Goal: Task Accomplishment & Management: Manage account settings

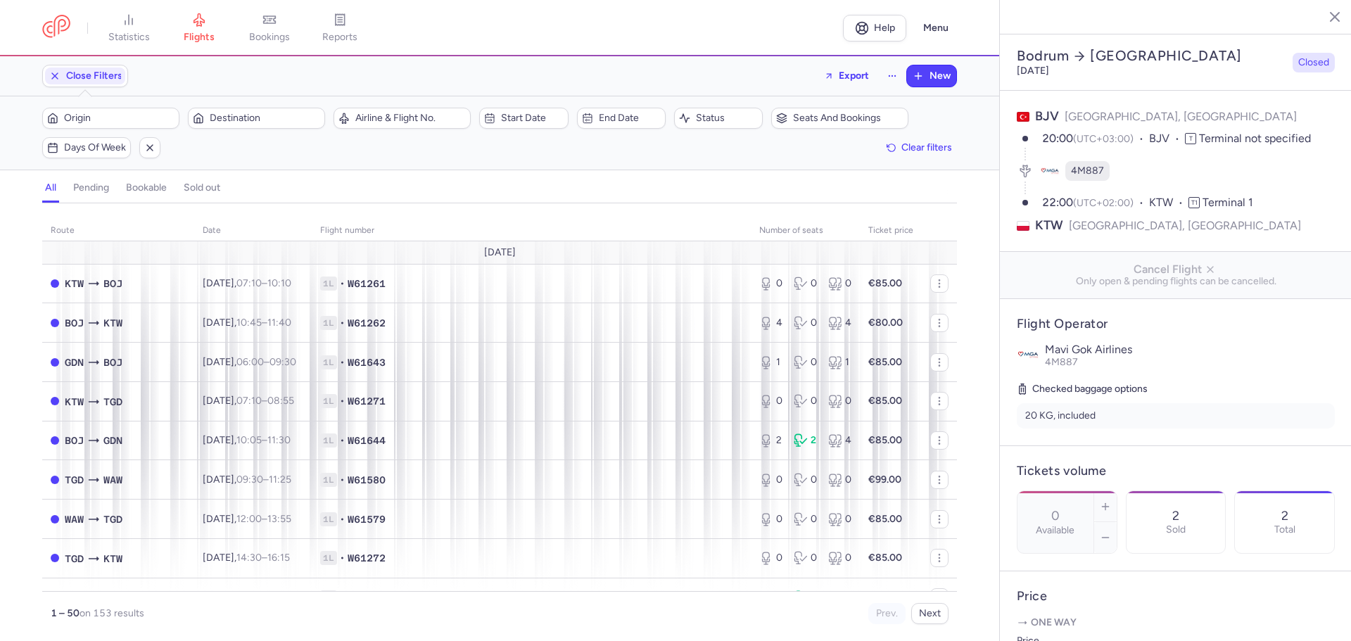
select select "days"
click at [267, 115] on span "Destination" at bounding box center [265, 118] width 110 height 11
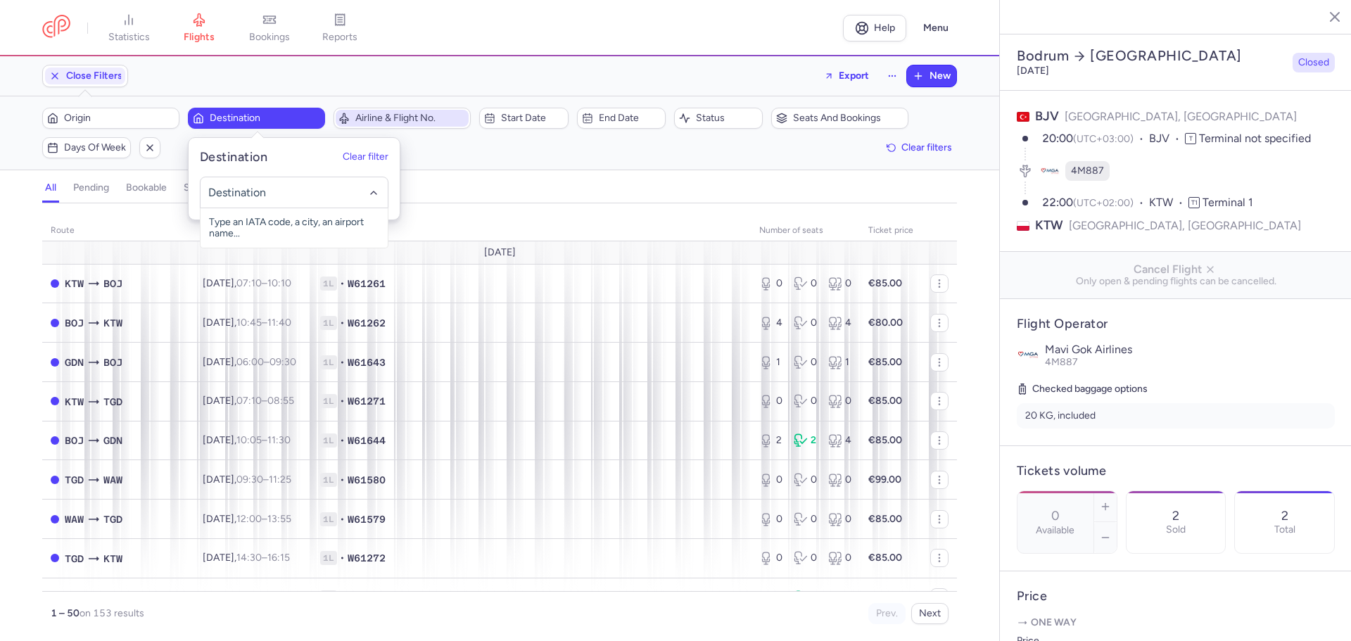
click at [431, 120] on span "Airline & Flight No." at bounding box center [410, 118] width 110 height 11
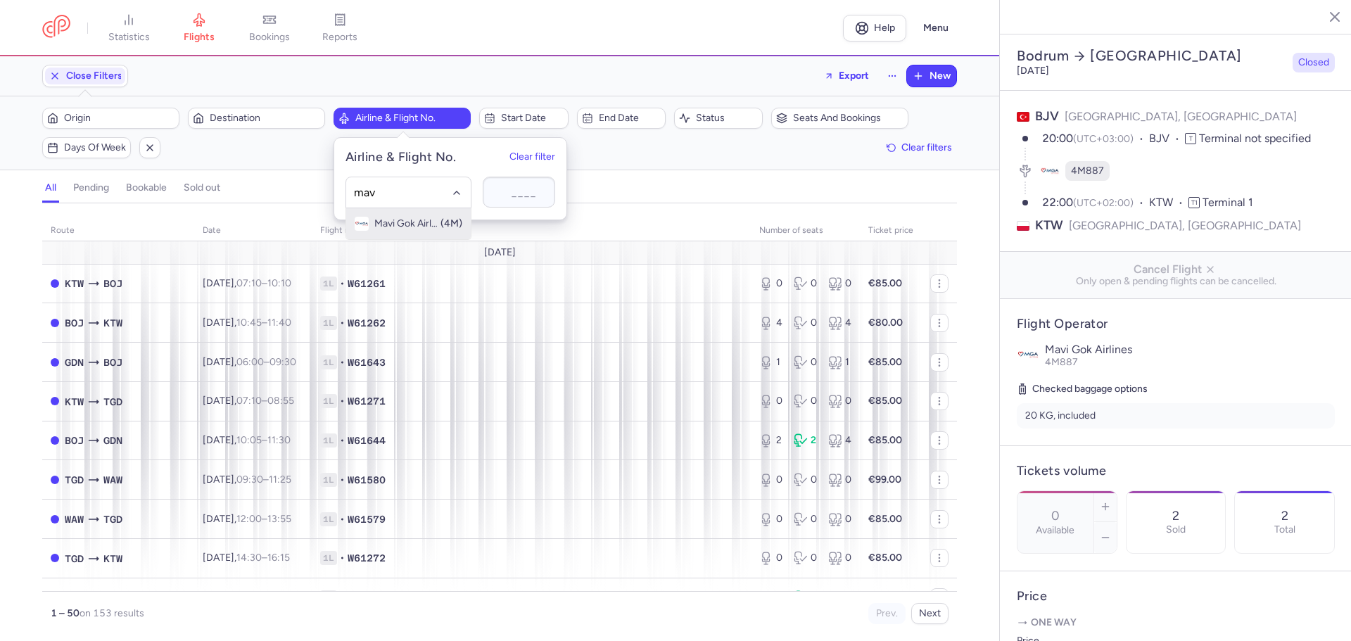
type input "mavi"
click at [409, 220] on span "Mavi Gok Airlines" at bounding box center [406, 223] width 65 height 11
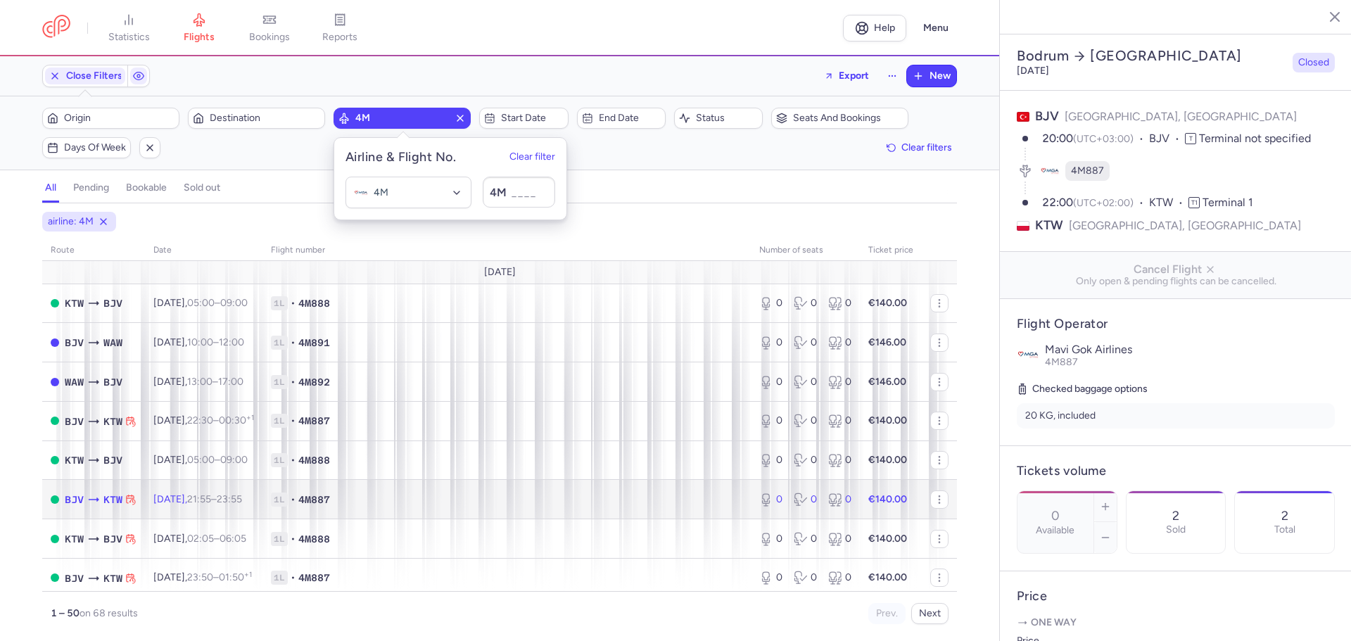
click at [500, 491] on td "1L • 4M887" at bounding box center [507, 499] width 488 height 39
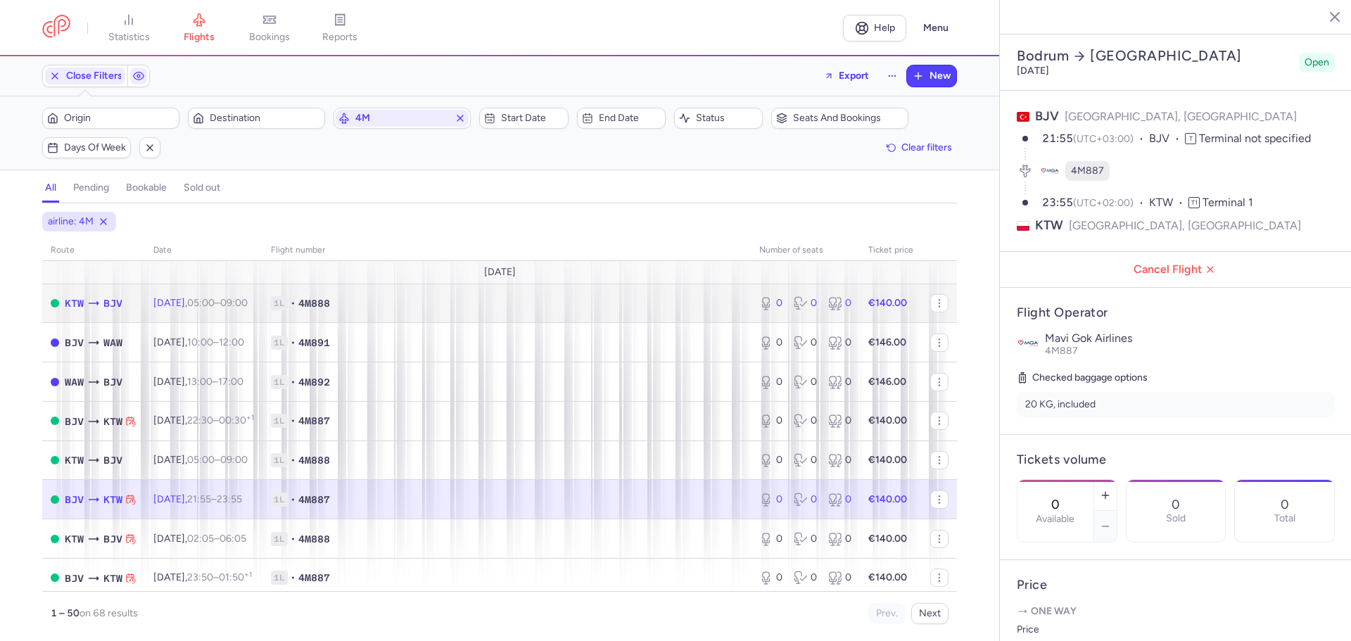
click at [434, 309] on span "1L • 4M888" at bounding box center [507, 303] width 472 height 14
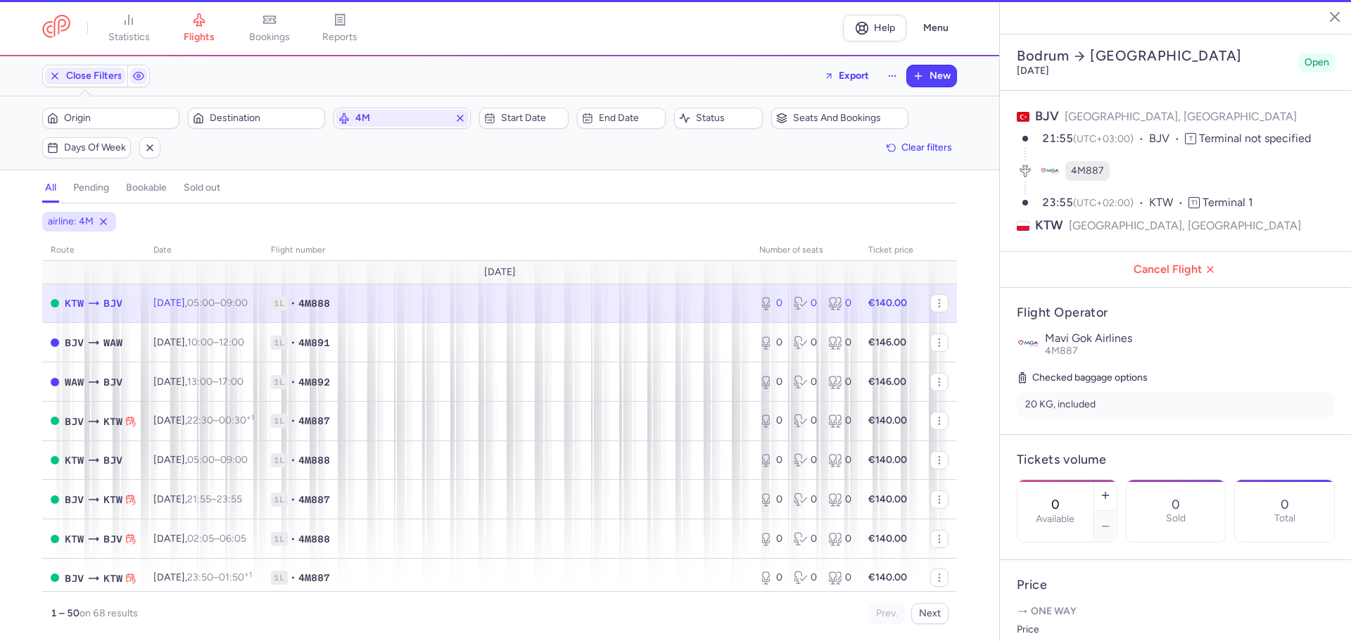
type input "1"
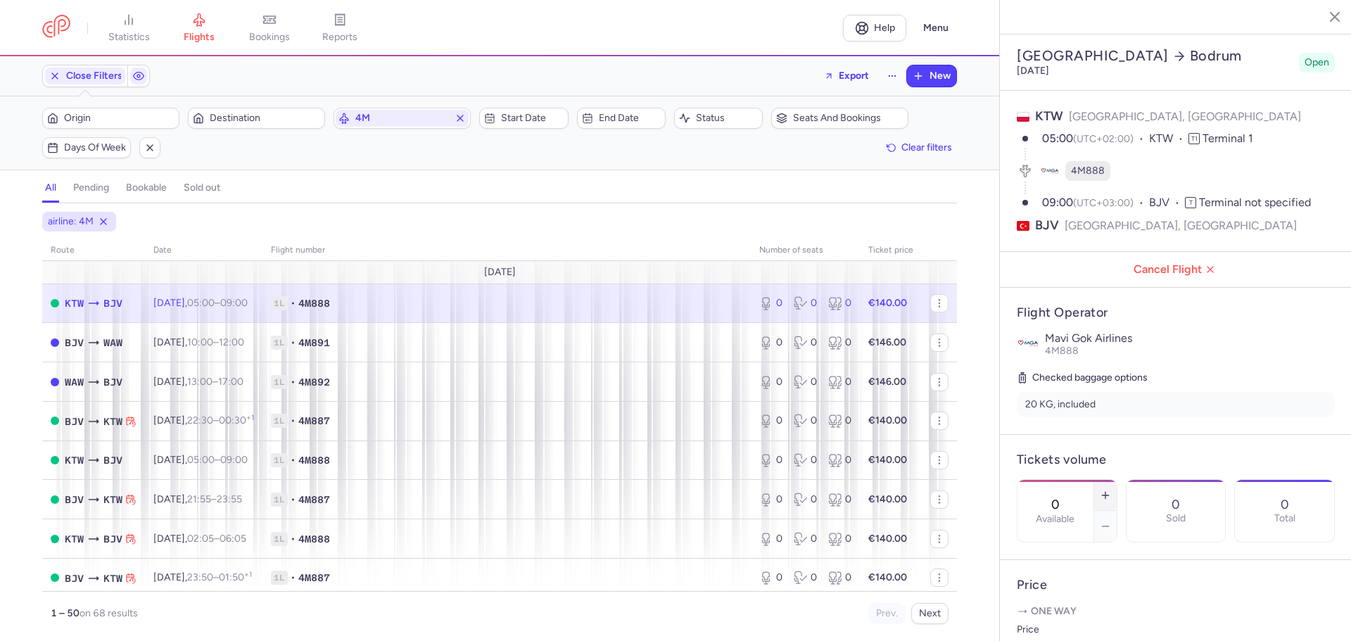
click at [1111, 490] on icon "button" at bounding box center [1105, 495] width 11 height 11
click at [1060, 617] on span "Save changes" at bounding box center [1064, 613] width 70 height 13
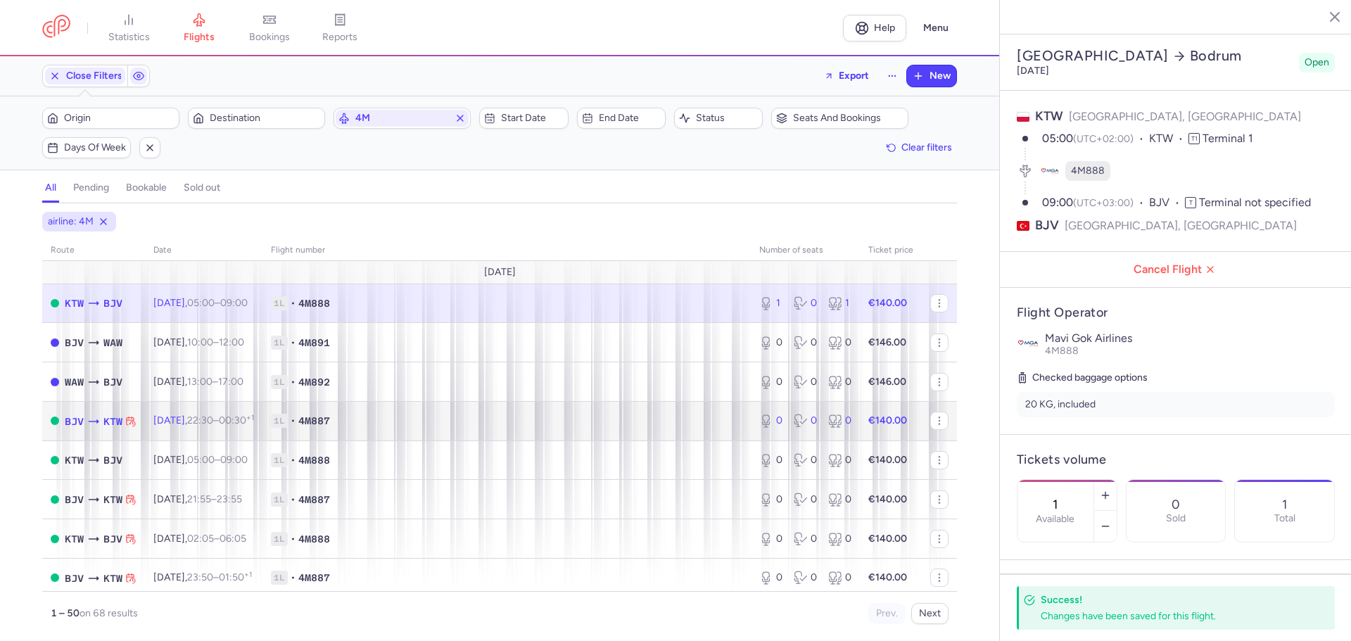
click at [213, 417] on time "22:30" at bounding box center [200, 421] width 26 height 12
type input "0"
type input "2"
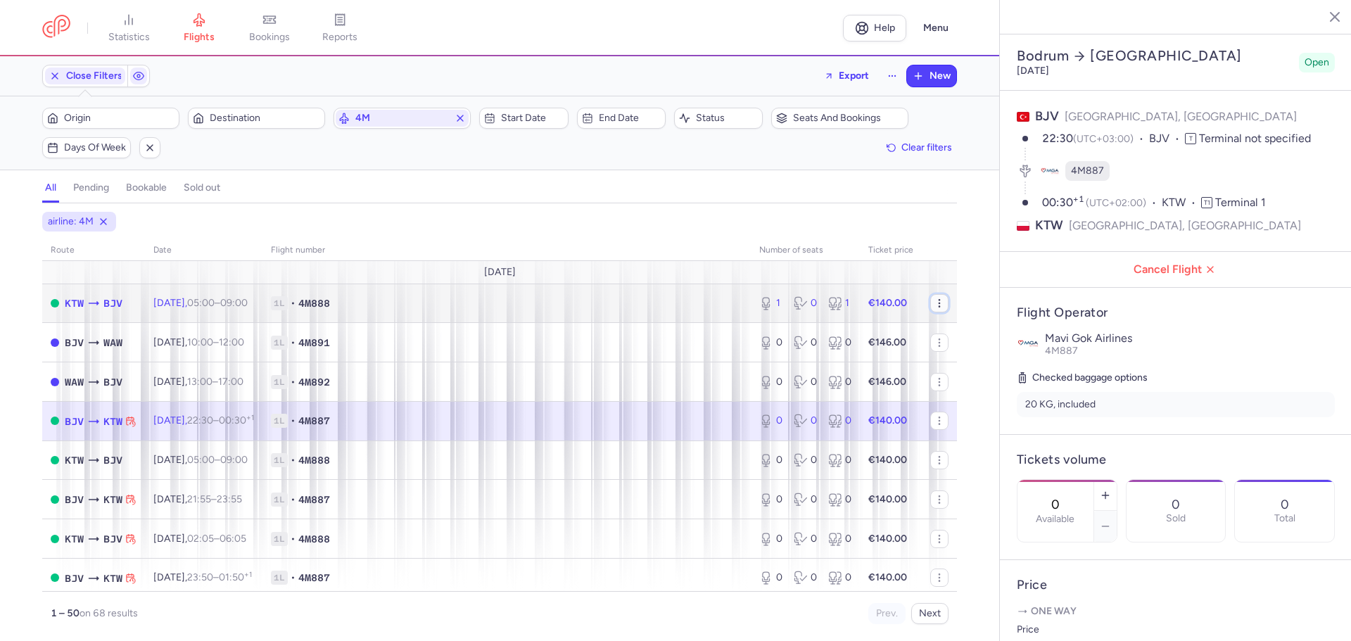
click at [934, 306] on icon "button" at bounding box center [939, 303] width 11 height 11
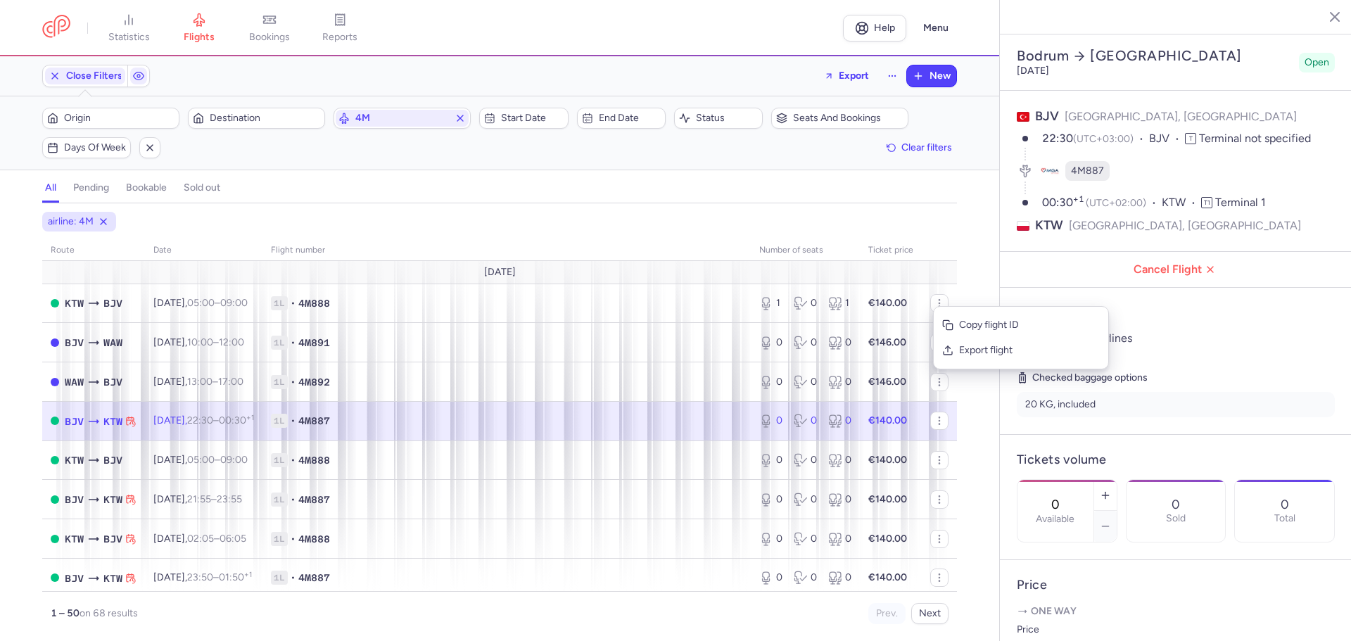
click at [1202, 332] on p "Mavi Gok Airlines" at bounding box center [1190, 338] width 290 height 13
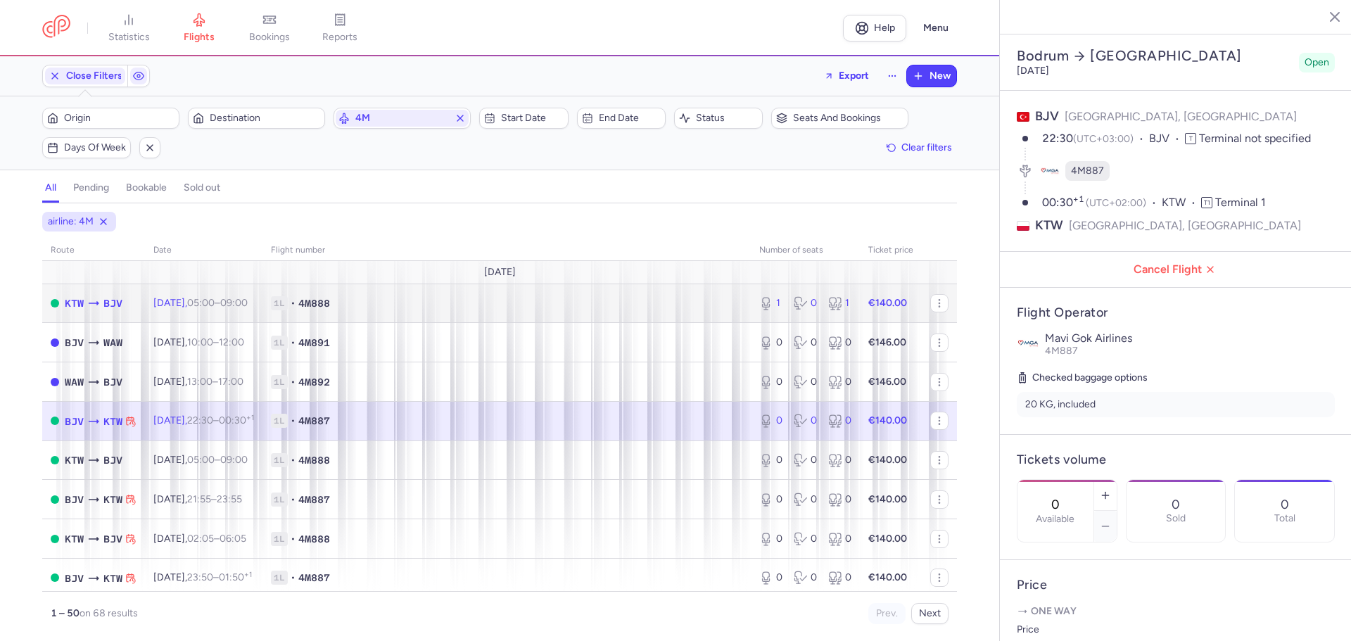
click at [474, 307] on span "1L • 4M888" at bounding box center [507, 303] width 472 height 14
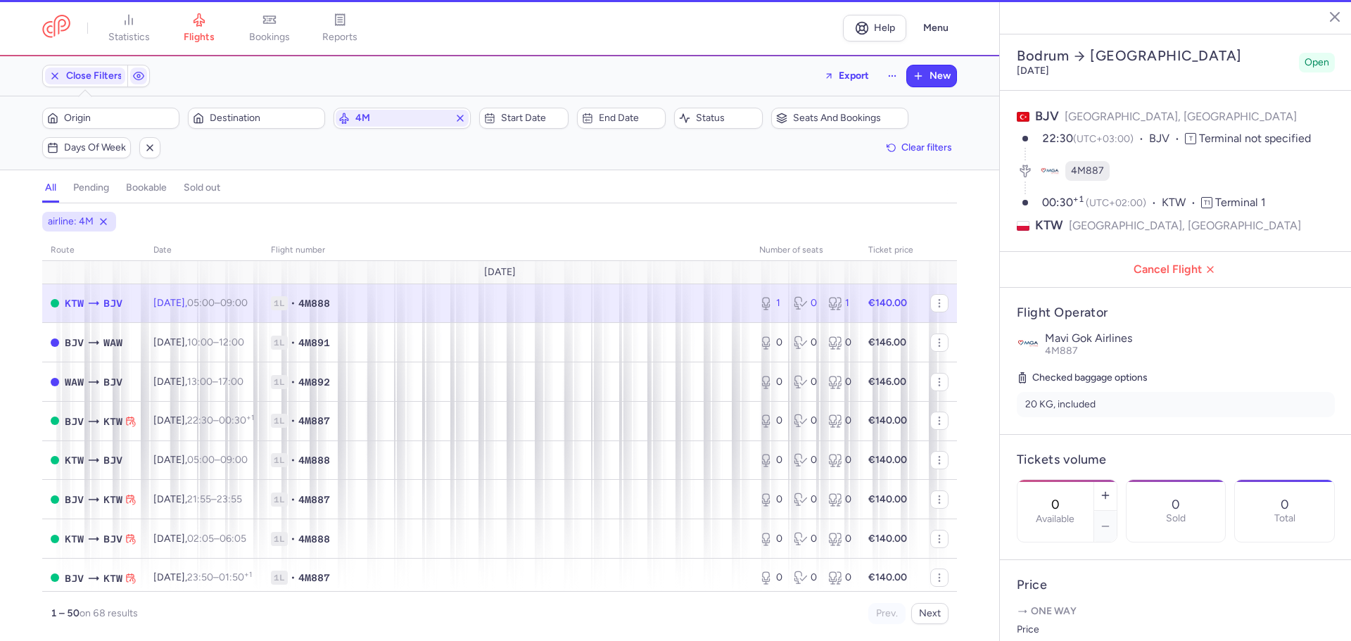
type input "1"
